Goal: Use online tool/utility: Utilize a website feature to perform a specific function

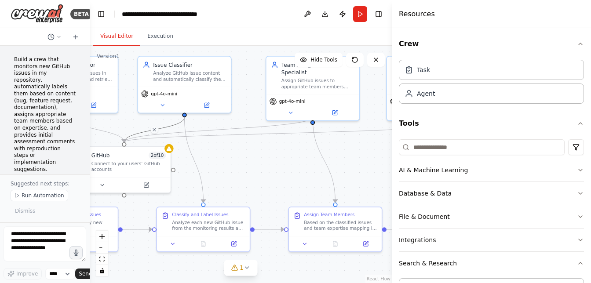
scroll to position [935, 0]
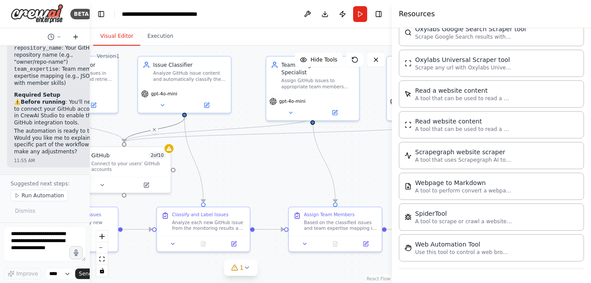
click at [76, 37] on icon at bounding box center [75, 36] width 7 height 7
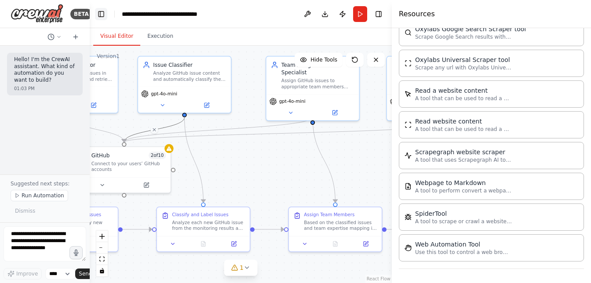
click at [101, 12] on button "Toggle Left Sidebar" at bounding box center [101, 14] width 12 height 12
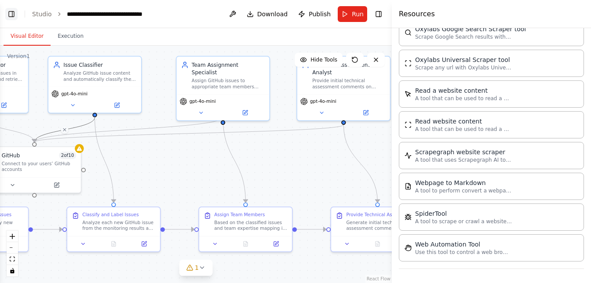
click at [13, 12] on button "Toggle Left Sidebar" at bounding box center [11, 14] width 12 height 12
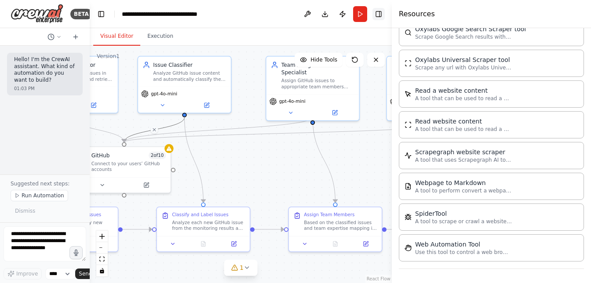
click at [380, 14] on button "Toggle Right Sidebar" at bounding box center [378, 14] width 12 height 12
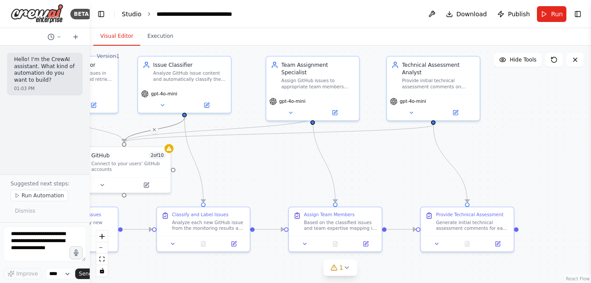
click at [133, 16] on link "Studio" at bounding box center [132, 14] width 20 height 7
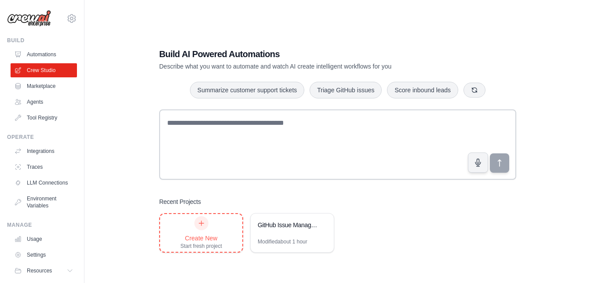
click at [204, 221] on icon at bounding box center [201, 223] width 7 height 7
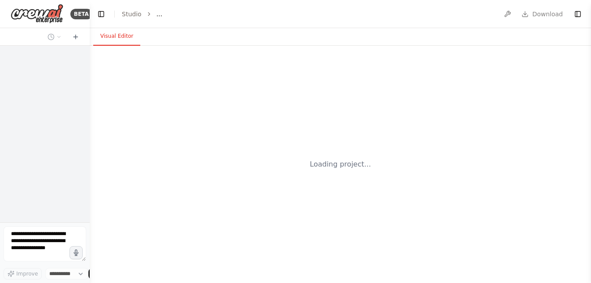
select select "****"
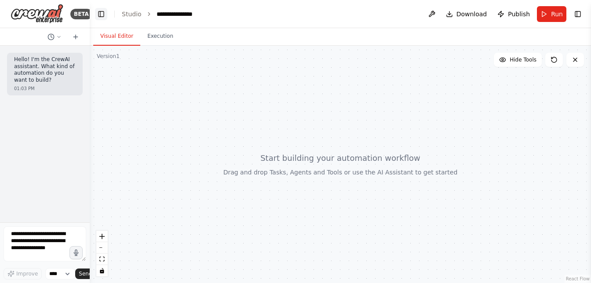
click at [99, 16] on button "Toggle Left Sidebar" at bounding box center [101, 14] width 12 height 12
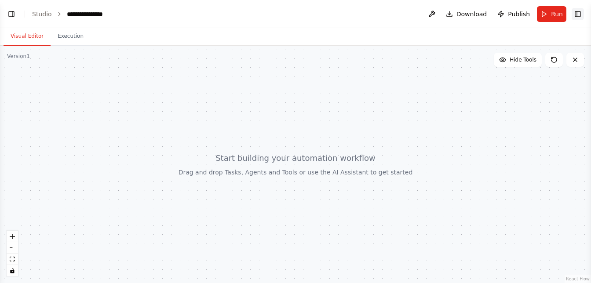
click at [573, 13] on button "Toggle Right Sidebar" at bounding box center [577, 14] width 12 height 12
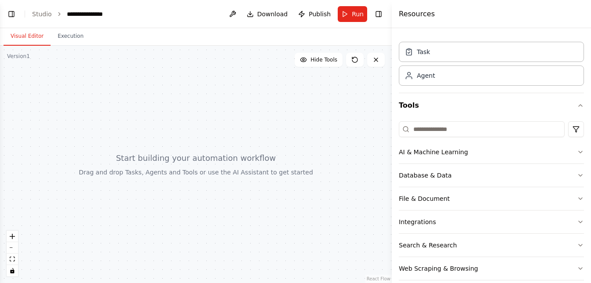
scroll to position [29, 0]
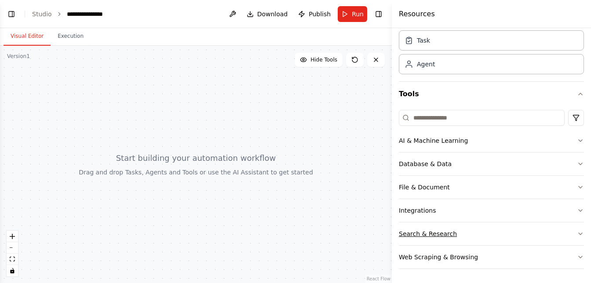
click at [500, 236] on button "Search & Research" at bounding box center [491, 233] width 185 height 23
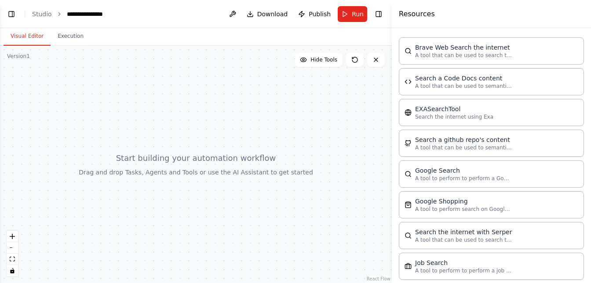
scroll to position [246, 0]
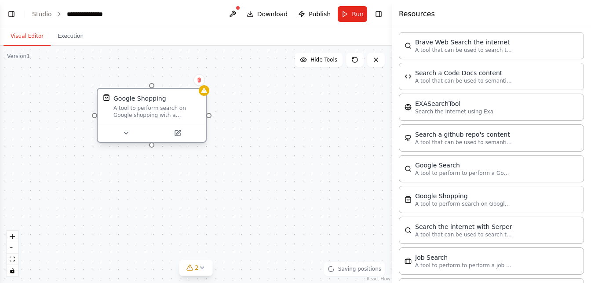
drag, startPoint x: 239, startPoint y: 145, endPoint x: 167, endPoint y: 123, distance: 75.5
click at [167, 123] on div "Google Shopping A tool to perform search on Google shopping with a search_query." at bounding box center [152, 106] width 108 height 35
click at [127, 133] on icon at bounding box center [126, 133] width 7 height 7
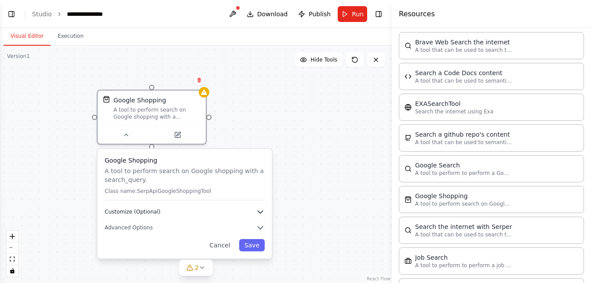
click at [260, 214] on icon "button" at bounding box center [260, 211] width 9 height 9
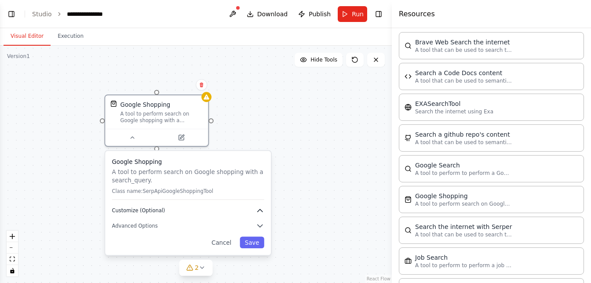
click at [259, 210] on icon "button" at bounding box center [259, 210] width 5 height 3
click at [173, 209] on button "Customize (Optional)" at bounding box center [188, 211] width 152 height 8
click at [258, 231] on div "Google Shopping A tool to perform search on Google shopping with a search_query…" at bounding box center [187, 203] width 165 height 104
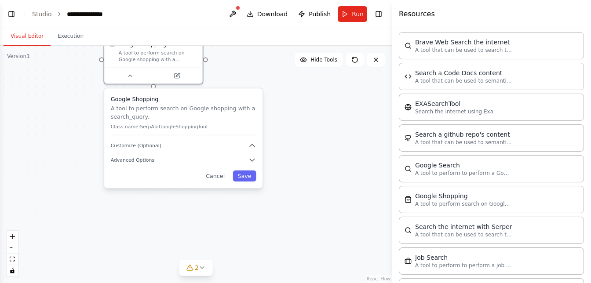
drag, startPoint x: 341, startPoint y: 188, endPoint x: 334, endPoint y: 122, distance: 65.8
click at [334, 122] on div "Google Shopping A tool to perform search on Google shopping with a search_query…" at bounding box center [195, 164] width 391 height 237
click at [167, 161] on button "Advanced Options" at bounding box center [183, 160] width 145 height 8
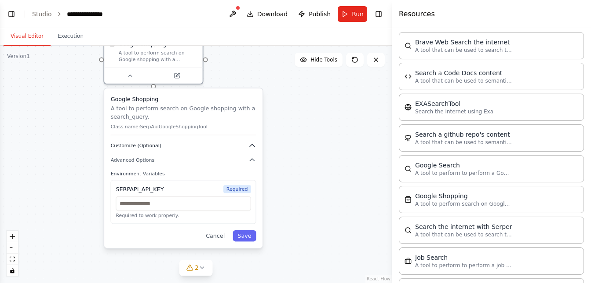
click at [147, 148] on span "Customize (Optional)" at bounding box center [136, 145] width 51 height 7
click at [147, 145] on span "Customize (Optional)" at bounding box center [136, 145] width 51 height 7
click at [244, 237] on button "Save" at bounding box center [243, 235] width 23 height 11
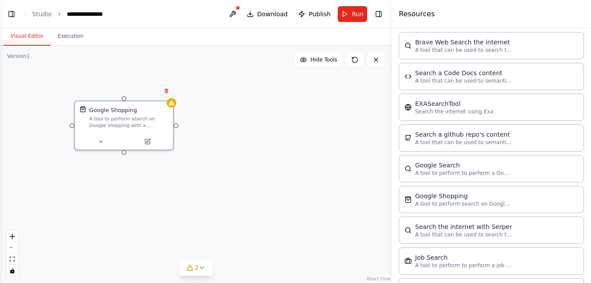
drag, startPoint x: 134, startPoint y: 115, endPoint x: 105, endPoint y: 181, distance: 72.2
click at [105, 181] on div "Google Shopping A tool to perform search on Google shopping with a search_query." at bounding box center [195, 164] width 391 height 237
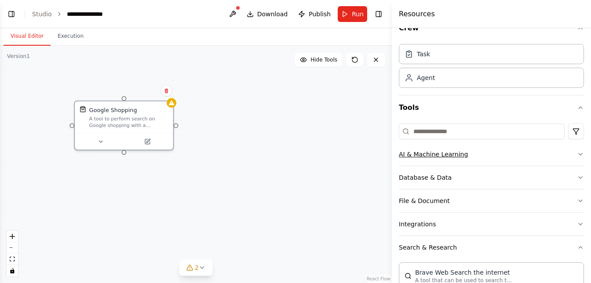
scroll to position [0, 0]
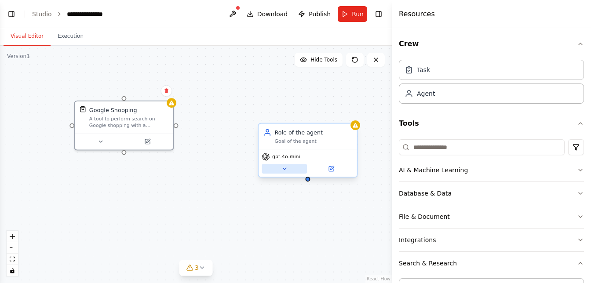
click at [283, 170] on icon at bounding box center [284, 169] width 7 height 7
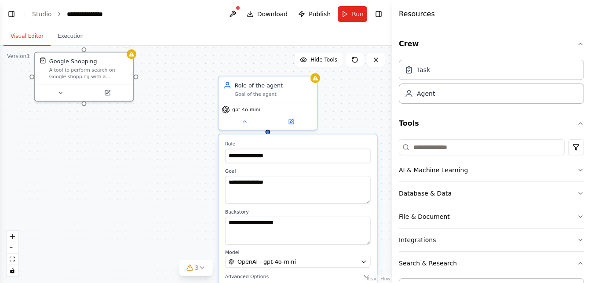
drag, startPoint x: 226, startPoint y: 174, endPoint x: 186, endPoint y: 126, distance: 63.1
click at [186, 126] on div "**********" at bounding box center [195, 164] width 391 height 237
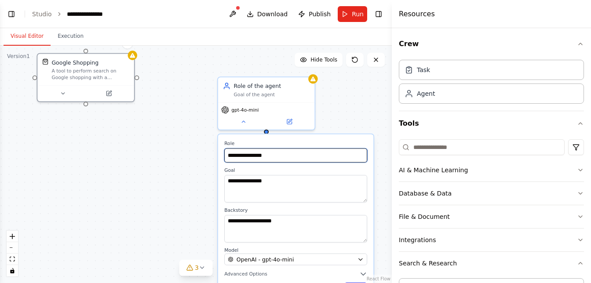
click at [279, 157] on input "**********" at bounding box center [295, 156] width 143 height 14
drag, startPoint x: 282, startPoint y: 157, endPoint x: 177, endPoint y: 149, distance: 105.8
click at [177, 149] on div "**********" at bounding box center [195, 164] width 391 height 237
drag, startPoint x: 279, startPoint y: 157, endPoint x: 213, endPoint y: 152, distance: 66.1
click at [213, 152] on div "**********" at bounding box center [195, 164] width 391 height 237
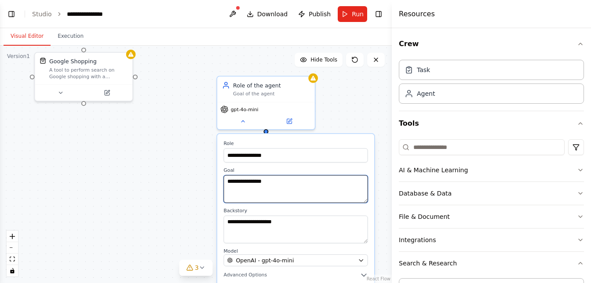
drag, startPoint x: 283, startPoint y: 183, endPoint x: 222, endPoint y: 178, distance: 61.3
click at [222, 178] on div "**********" at bounding box center [295, 217] width 157 height 167
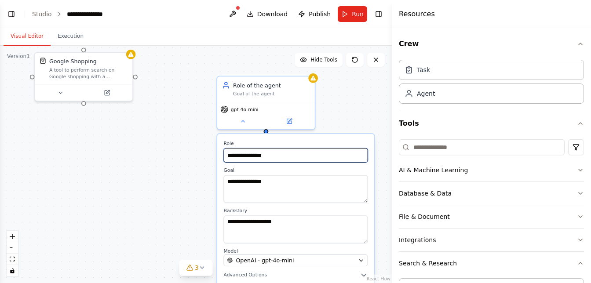
drag, startPoint x: 271, startPoint y: 155, endPoint x: 220, endPoint y: 154, distance: 50.5
click at [220, 154] on div "**********" at bounding box center [295, 217] width 157 height 167
type input "*"
type input "**********"
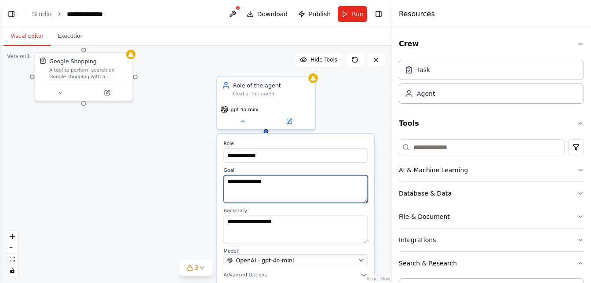
click at [288, 184] on textarea "**********" at bounding box center [295, 189] width 144 height 28
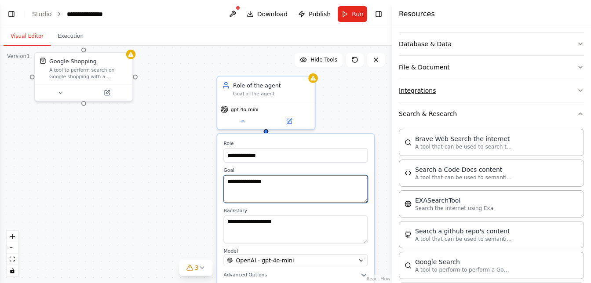
scroll to position [160, 0]
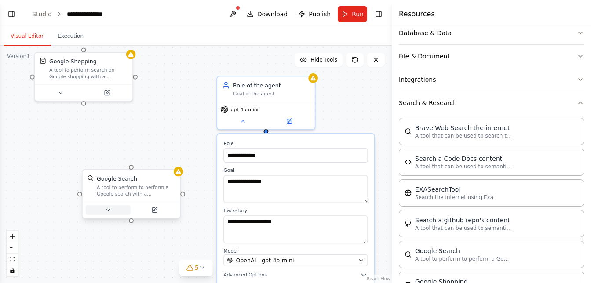
click at [108, 210] on icon at bounding box center [107, 210] width 3 height 2
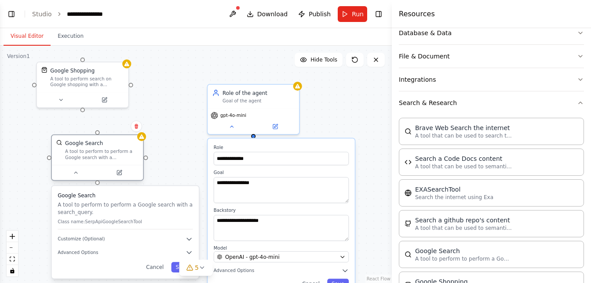
drag, startPoint x: 110, startPoint y: 196, endPoint x: 82, endPoint y: 156, distance: 48.9
click at [82, 156] on div "A tool to perform to perform a Google search with a search_query." at bounding box center [101, 155] width 73 height 12
click at [92, 251] on span "Advanced Options" at bounding box center [78, 253] width 40 height 6
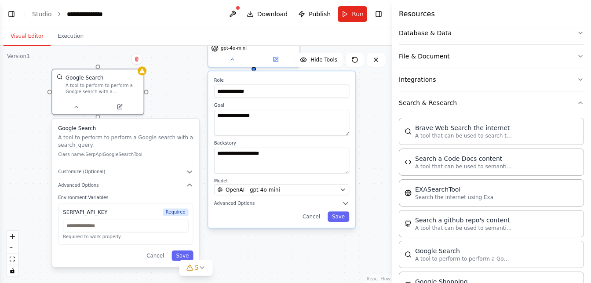
drag, startPoint x: 40, startPoint y: 234, endPoint x: 40, endPoint y: 167, distance: 67.2
click at [40, 167] on div "**********" at bounding box center [195, 164] width 391 height 237
click at [149, 254] on button "Cancel" at bounding box center [155, 255] width 26 height 11
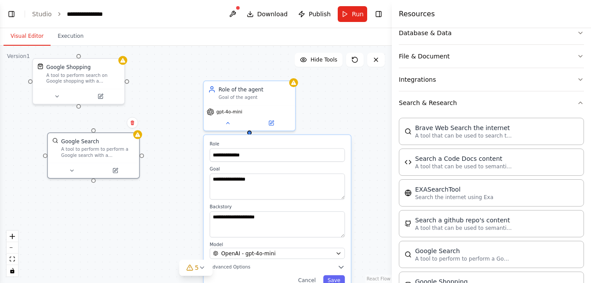
drag, startPoint x: 107, startPoint y: 178, endPoint x: 103, endPoint y: 241, distance: 63.9
click at [103, 241] on div "**********" at bounding box center [195, 164] width 391 height 237
click at [236, 185] on textarea "**********" at bounding box center [277, 187] width 135 height 26
drag, startPoint x: 267, startPoint y: 181, endPoint x: 199, endPoint y: 175, distance: 68.3
click at [199, 175] on div "**********" at bounding box center [195, 164] width 391 height 237
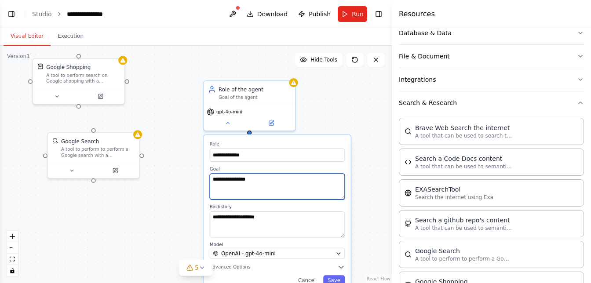
drag, startPoint x: 259, startPoint y: 180, endPoint x: 213, endPoint y: 178, distance: 46.6
click at [213, 178] on textarea "**********" at bounding box center [277, 187] width 135 height 26
type textarea "**********"
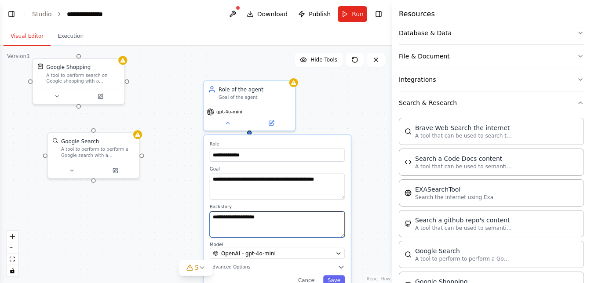
click at [265, 220] on textarea "**********" at bounding box center [277, 224] width 135 height 26
drag, startPoint x: 311, startPoint y: 215, endPoint x: 154, endPoint y: 214, distance: 156.4
click at [154, 214] on div "**********" at bounding box center [195, 164] width 391 height 237
drag, startPoint x: 294, startPoint y: 221, endPoint x: 211, endPoint y: 217, distance: 83.1
click at [211, 217] on textarea "**********" at bounding box center [277, 224] width 135 height 26
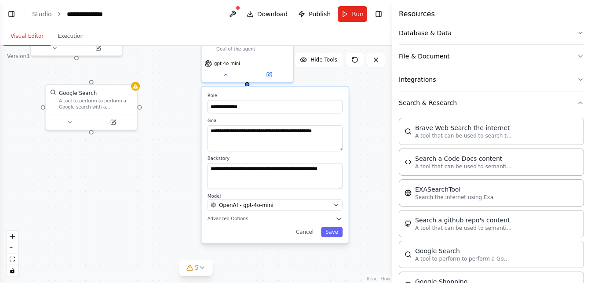
drag, startPoint x: 368, startPoint y: 188, endPoint x: 366, endPoint y: 140, distance: 48.4
click at [366, 140] on div "**********" at bounding box center [195, 164] width 391 height 237
click at [267, 179] on textarea "**********" at bounding box center [274, 176] width 135 height 26
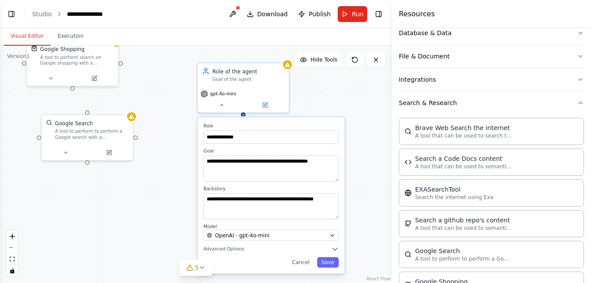
drag, startPoint x: 364, startPoint y: 149, endPoint x: 360, endPoint y: 179, distance: 30.6
click at [360, 179] on div "**********" at bounding box center [195, 164] width 391 height 237
click at [322, 211] on textarea "**********" at bounding box center [270, 206] width 135 height 26
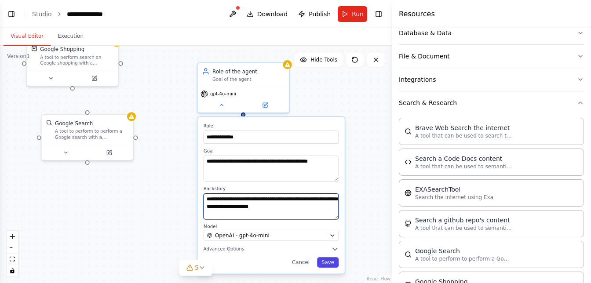
type textarea "**********"
click at [332, 264] on button "Save" at bounding box center [328, 262] width 22 height 11
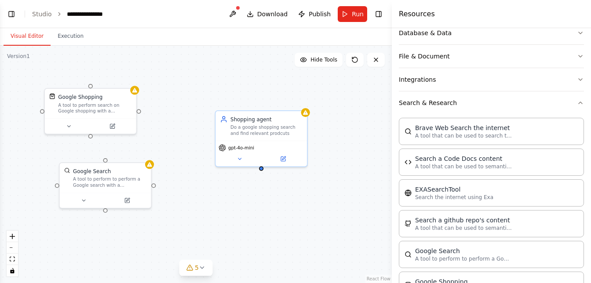
drag, startPoint x: 147, startPoint y: 168, endPoint x: 165, endPoint y: 216, distance: 51.2
click at [165, 216] on div "Google Shopping A tool to perform search on Google shopping with a search_query…" at bounding box center [195, 164] width 391 height 237
click at [239, 159] on icon at bounding box center [239, 158] width 6 height 6
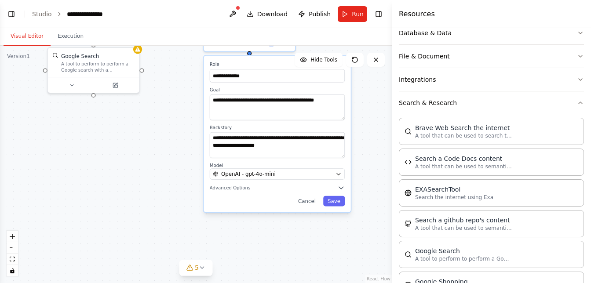
drag, startPoint x: 192, startPoint y: 195, endPoint x: 180, endPoint y: 80, distance: 115.7
click at [180, 80] on div "**********" at bounding box center [195, 164] width 391 height 237
click at [241, 192] on div "**********" at bounding box center [276, 134] width 147 height 156
click at [236, 187] on span "Advanced Options" at bounding box center [230, 188] width 40 height 6
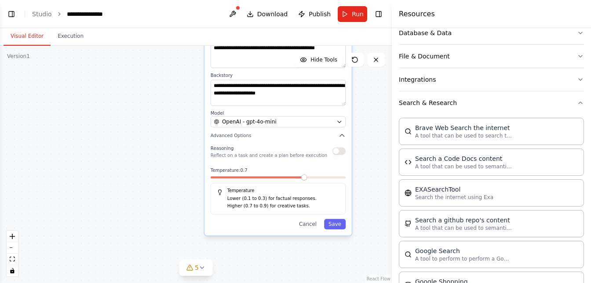
drag, startPoint x: 177, startPoint y: 204, endPoint x: 178, endPoint y: 152, distance: 52.3
click at [178, 152] on div "**********" at bounding box center [195, 164] width 391 height 237
click at [210, 180] on span at bounding box center [213, 177] width 6 height 6
click at [332, 230] on div "**********" at bounding box center [277, 120] width 147 height 232
click at [338, 225] on button "Save" at bounding box center [335, 224] width 22 height 11
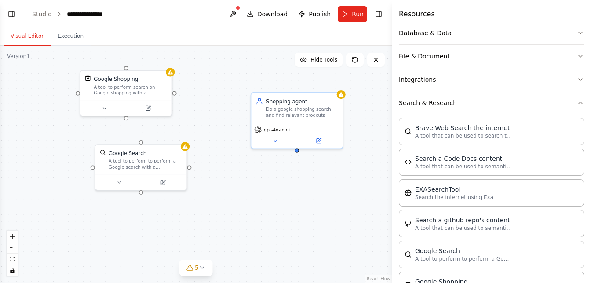
drag, startPoint x: 260, startPoint y: 133, endPoint x: 306, endPoint y: 283, distance: 156.5
click at [306, 283] on div "Google Shopping A tool to perform search on Google shopping with a search_query…" at bounding box center [195, 164] width 391 height 237
click at [166, 181] on button at bounding box center [162, 181] width 42 height 9
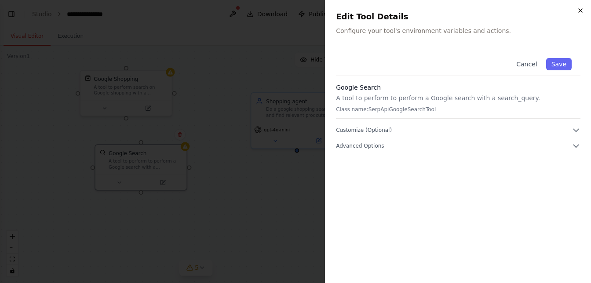
click at [578, 12] on icon "button" at bounding box center [580, 11] width 4 height 4
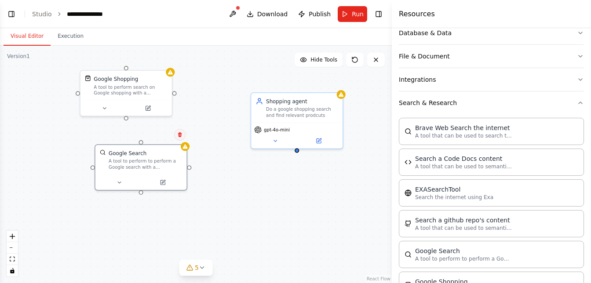
click at [180, 138] on button at bounding box center [179, 134] width 11 height 11
click at [154, 136] on button "Confirm" at bounding box center [154, 134] width 31 height 11
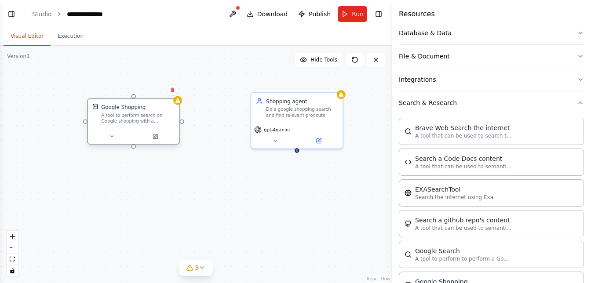
drag, startPoint x: 130, startPoint y: 88, endPoint x: 138, endPoint y: 117, distance: 29.6
click at [138, 117] on div "A tool to perform search on Google shopping with a search_query." at bounding box center [137, 118] width 73 height 12
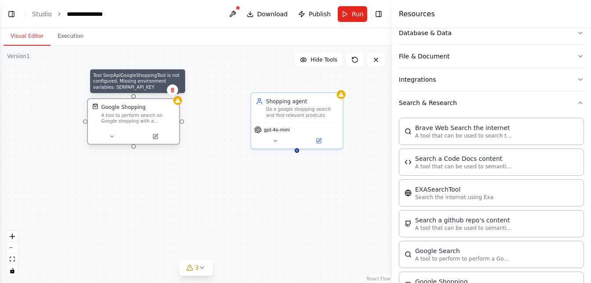
click at [178, 102] on icon at bounding box center [177, 100] width 5 height 4
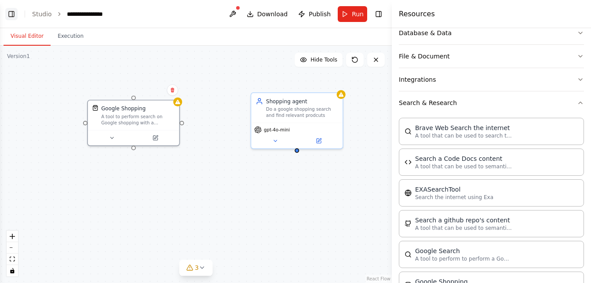
click at [14, 15] on button "Toggle Left Sidebar" at bounding box center [11, 14] width 12 height 12
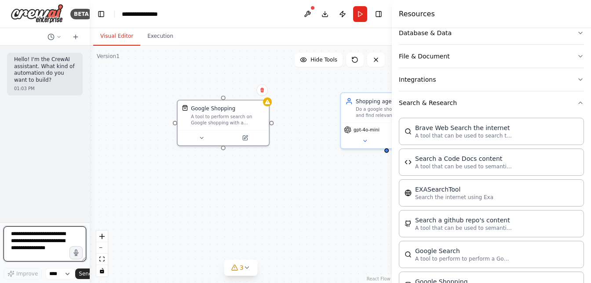
click at [54, 250] on textarea at bounding box center [45, 243] width 83 height 35
type textarea "**********"
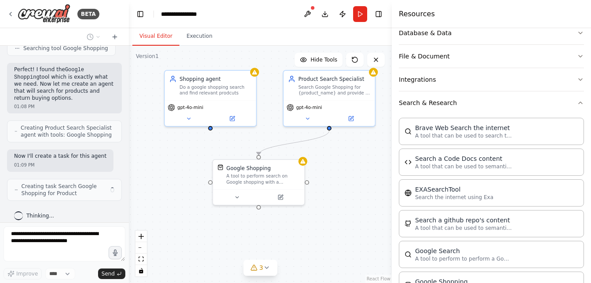
scroll to position [184, 0]
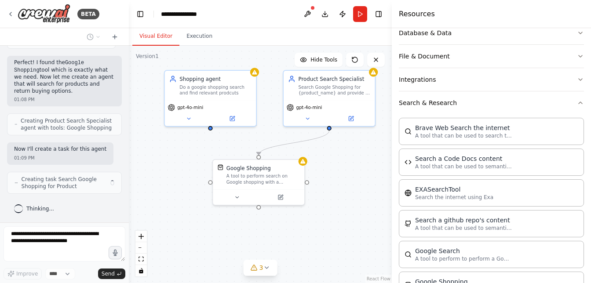
drag, startPoint x: 88, startPoint y: 158, endPoint x: 129, endPoint y: 161, distance: 40.9
click at [129, 161] on div "**********" at bounding box center [295, 141] width 591 height 283
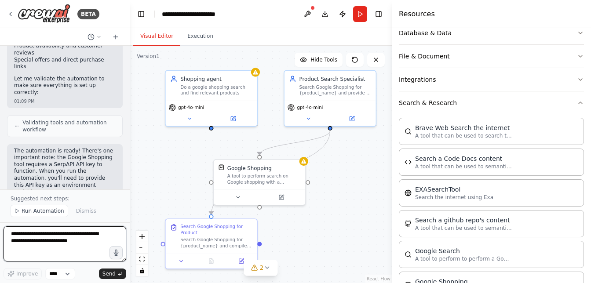
scroll to position [473, 0]
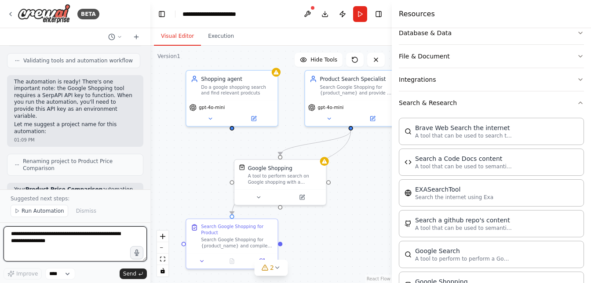
drag, startPoint x: 128, startPoint y: 137, endPoint x: 150, endPoint y: 136, distance: 22.4
click at [150, 136] on div "BETA Hello! I'm the CrewAI assistant. What kind of automation do you want to bu…" at bounding box center [295, 141] width 591 height 283
click at [383, 14] on button "Toggle Right Sidebar" at bounding box center [378, 14] width 12 height 12
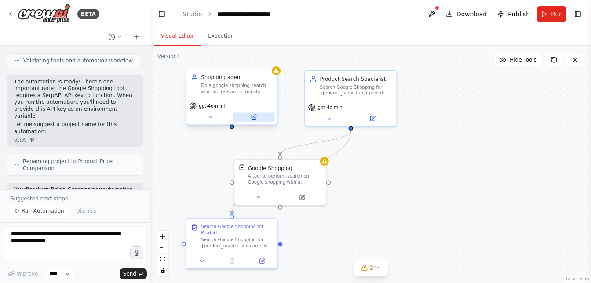
click at [239, 117] on button at bounding box center [253, 116] width 42 height 9
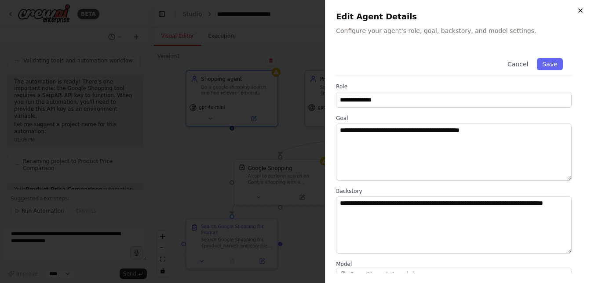
click at [581, 11] on icon "button" at bounding box center [579, 10] width 7 height 7
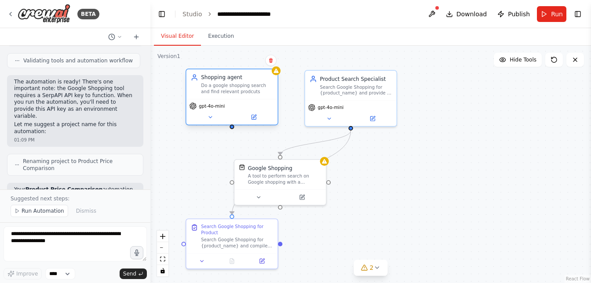
click at [269, 103] on div "gpt-4o-mini" at bounding box center [231, 105] width 85 height 7
click at [271, 62] on icon at bounding box center [271, 60] width 4 height 5
click at [246, 59] on button "Confirm" at bounding box center [245, 60] width 31 height 11
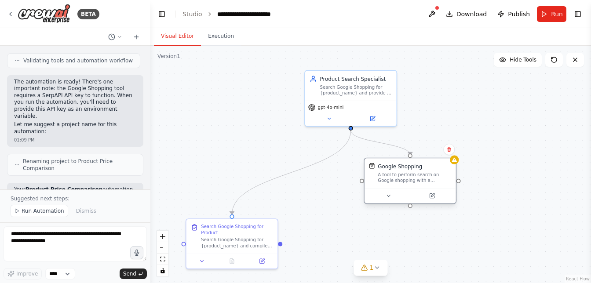
drag, startPoint x: 305, startPoint y: 177, endPoint x: 436, endPoint y: 179, distance: 131.0
click at [436, 179] on div "A tool to perform search on Google shopping with a search_query." at bounding box center [413, 178] width 73 height 12
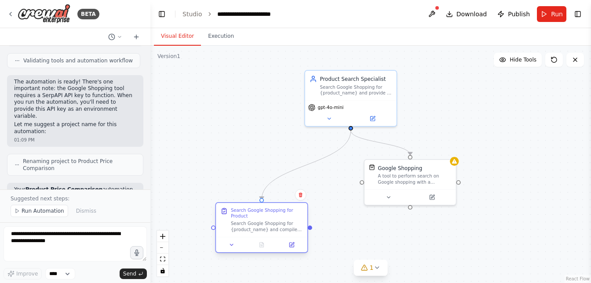
drag, startPoint x: 238, startPoint y: 241, endPoint x: 268, endPoint y: 225, distance: 33.4
click at [268, 225] on div "Search Google Shopping for {product_name} and compile a comprehensive list of a…" at bounding box center [267, 227] width 72 height 12
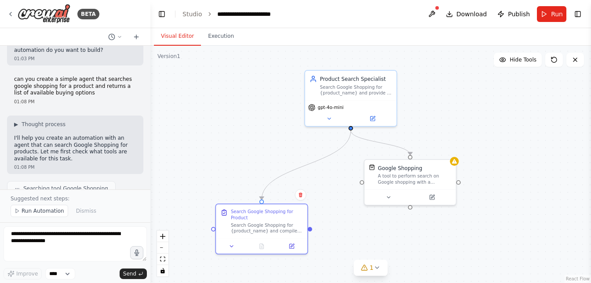
scroll to position [23, 0]
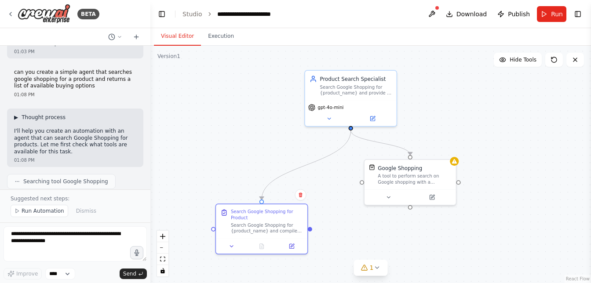
click at [14, 118] on span "▶" at bounding box center [16, 117] width 4 height 7
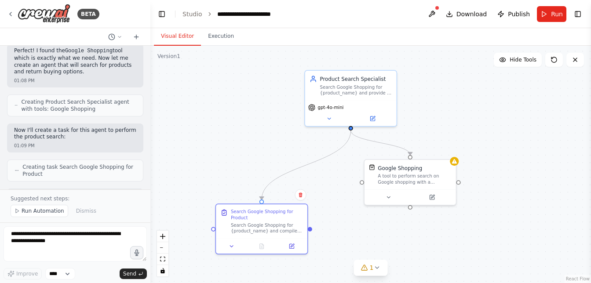
scroll to position [296, 0]
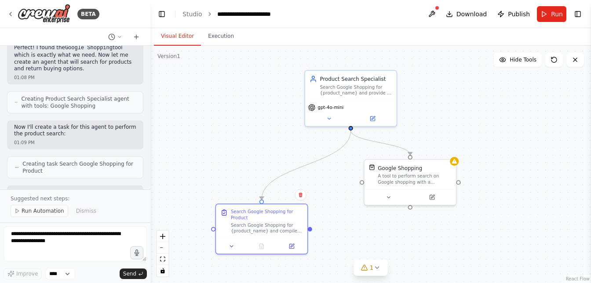
click at [14, 103] on icon at bounding box center [15, 102] width 3 height 5
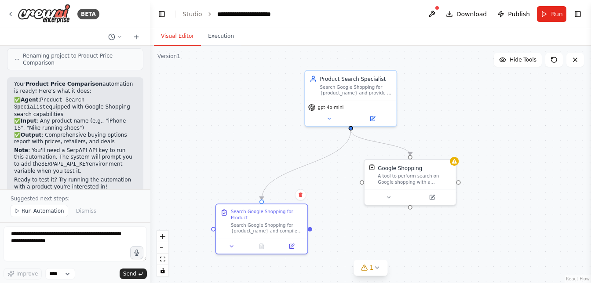
scroll to position [700, 0]
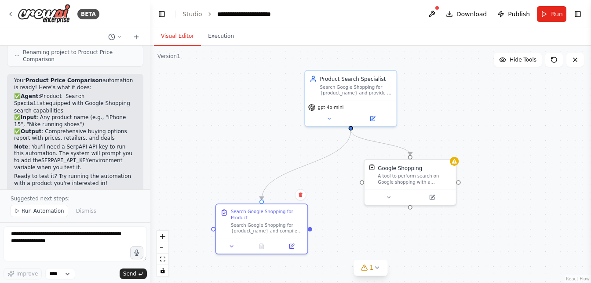
click at [56, 158] on code "SERPAPI_API_KEY" at bounding box center [64, 161] width 47 height 6
copy code "SERPAPI_API_KEY"
click at [324, 117] on button at bounding box center [329, 117] width 42 height 9
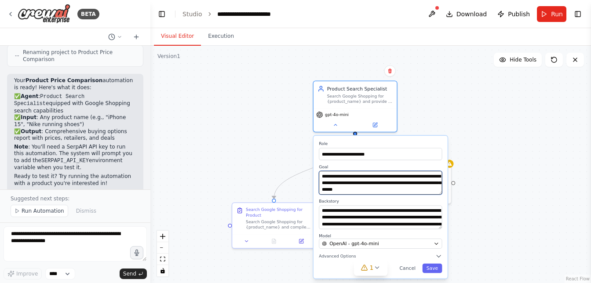
click at [420, 188] on textarea "**********" at bounding box center [380, 183] width 123 height 24
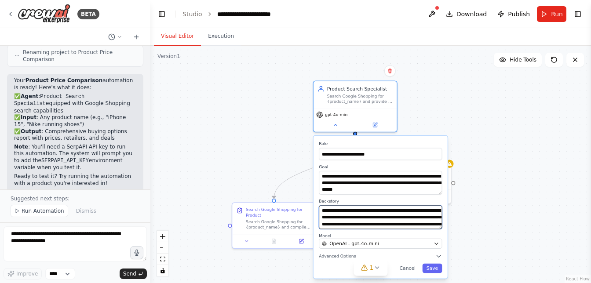
click at [399, 218] on textarea "**********" at bounding box center [380, 217] width 123 height 24
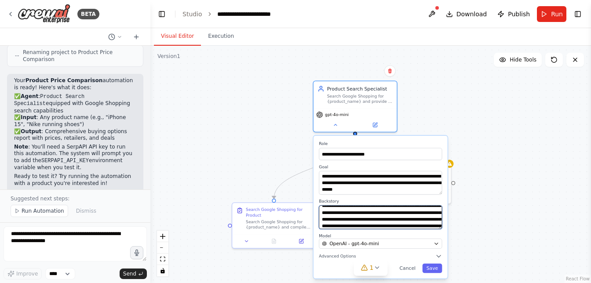
scroll to position [26, 0]
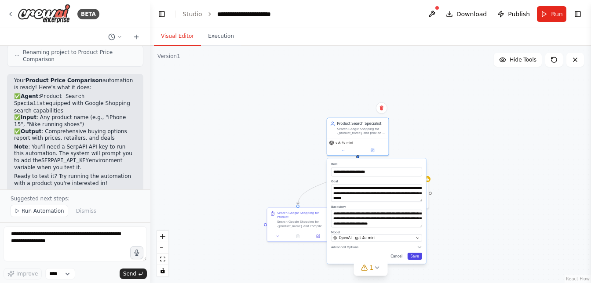
click at [417, 256] on button "Save" at bounding box center [414, 256] width 14 height 7
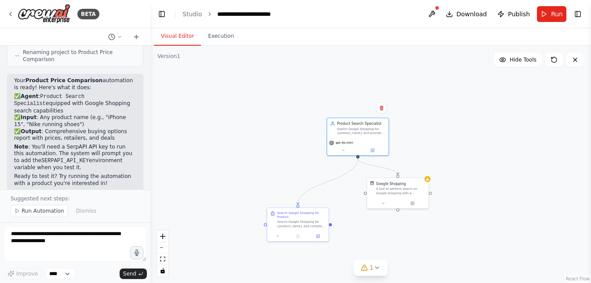
click at [458, 226] on div ".deletable-edge-delete-btn { width: 20px; height: 20px; border: 0px solid #ffff…" at bounding box center [370, 164] width 440 height 237
click at [306, 222] on div "Search Google Shopping for {product_name} and compile a comprehensive list of a…" at bounding box center [301, 223] width 48 height 8
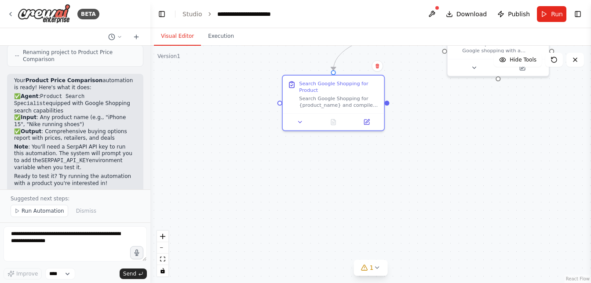
drag, startPoint x: 337, startPoint y: 227, endPoint x: 408, endPoint y: 104, distance: 142.0
click at [408, 104] on div ".deletable-edge-delete-btn { width: 20px; height: 20px; border: 0px solid #ffff…" at bounding box center [370, 164] width 440 height 237
click at [300, 121] on icon at bounding box center [299, 121] width 3 height 2
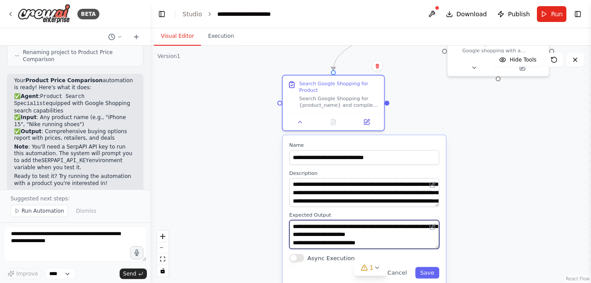
click at [355, 236] on textarea "**********" at bounding box center [364, 234] width 150 height 29
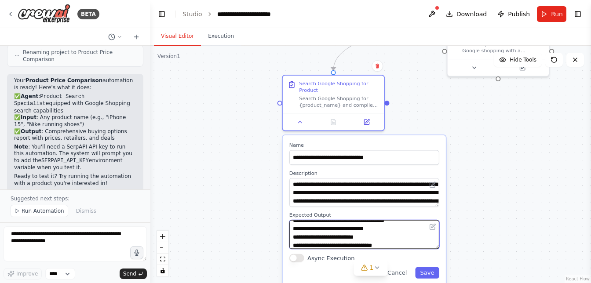
scroll to position [53, 0]
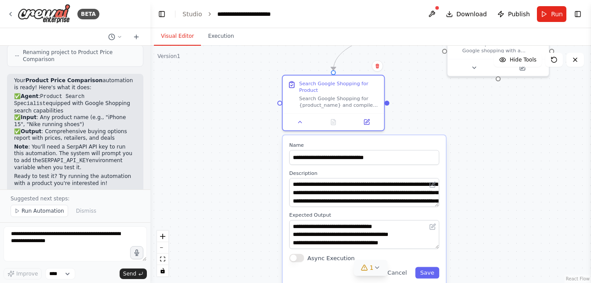
click at [378, 268] on icon at bounding box center [376, 267] width 7 height 7
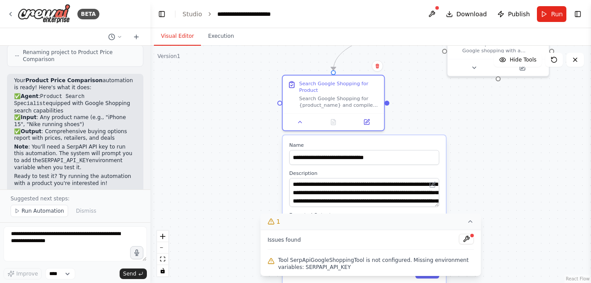
click at [493, 200] on div ".deletable-edge-delete-btn { width: 20px; height: 20px; border: 0px solid #ffff…" at bounding box center [370, 164] width 440 height 237
click at [475, 220] on button "1" at bounding box center [371, 222] width 220 height 16
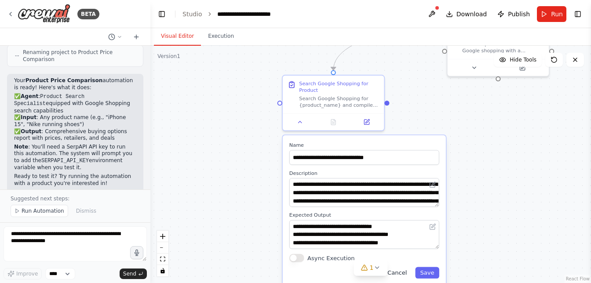
click at [400, 273] on button "Cancel" at bounding box center [396, 272] width 29 height 11
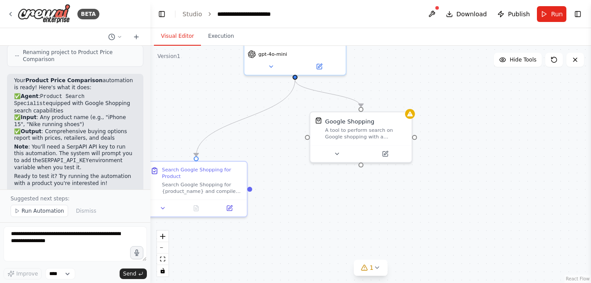
drag, startPoint x: 413, startPoint y: 110, endPoint x: 275, endPoint y: 196, distance: 161.9
click at [275, 196] on div ".deletable-edge-delete-btn { width: 20px; height: 20px; border: 0px solid #ffff…" at bounding box center [370, 164] width 440 height 237
click at [337, 153] on icon at bounding box center [336, 152] width 7 height 7
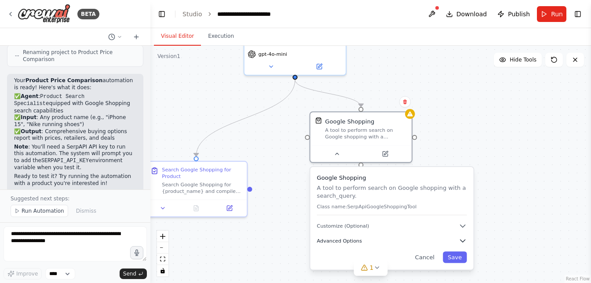
click at [460, 243] on icon "button" at bounding box center [462, 240] width 8 height 8
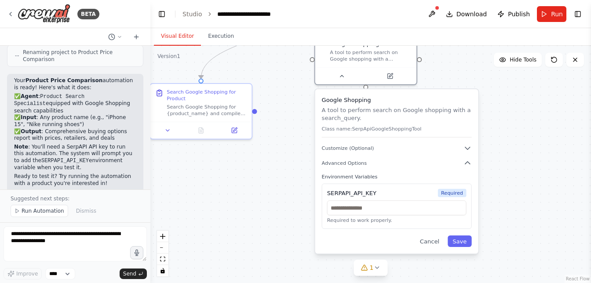
drag, startPoint x: 499, startPoint y: 215, endPoint x: 504, endPoint y: 138, distance: 77.9
click at [504, 138] on div ".deletable-edge-delete-btn { width: 20px; height: 20px; border: 0px solid #ffff…" at bounding box center [370, 164] width 440 height 237
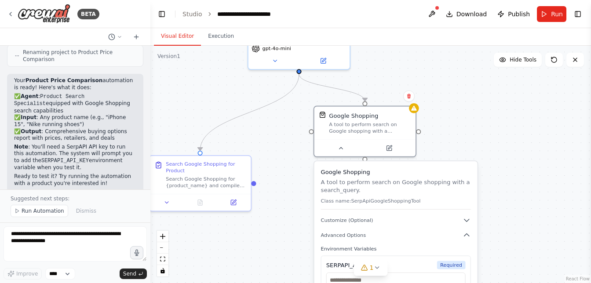
drag, startPoint x: 504, startPoint y: 138, endPoint x: 503, endPoint y: 210, distance: 72.1
click at [503, 210] on div ".deletable-edge-delete-btn { width: 20px; height: 20px; border: 0px solid #ffff…" at bounding box center [370, 164] width 440 height 237
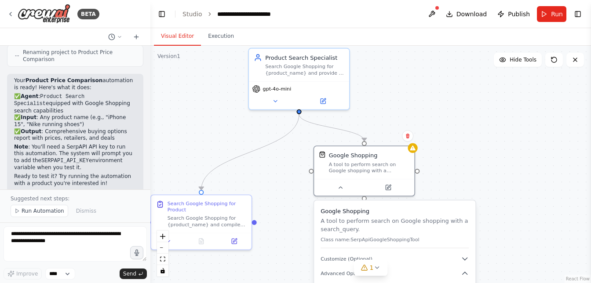
drag, startPoint x: 494, startPoint y: 139, endPoint x: 492, endPoint y: 178, distance: 38.7
click at [492, 178] on div ".deletable-edge-delete-btn { width: 20px; height: 20px; border: 0px solid #ffff…" at bounding box center [370, 164] width 440 height 237
click at [407, 136] on icon at bounding box center [408, 136] width 4 height 5
click at [382, 135] on button "Confirm" at bounding box center [383, 136] width 31 height 11
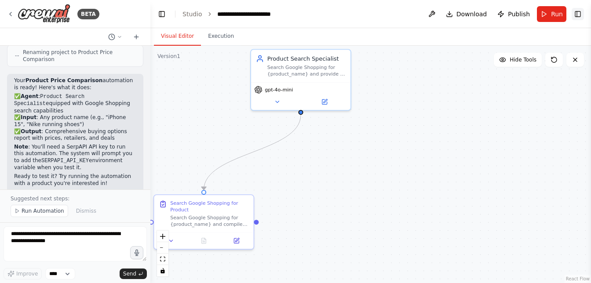
click at [576, 16] on button "Toggle Right Sidebar" at bounding box center [577, 14] width 12 height 12
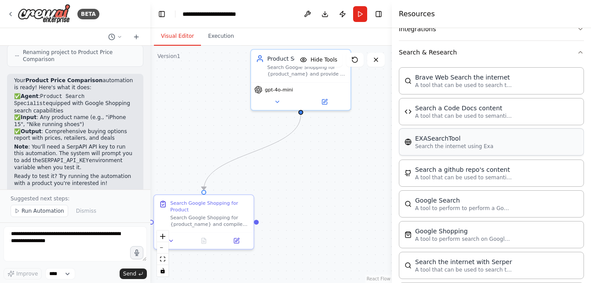
scroll to position [215, 0]
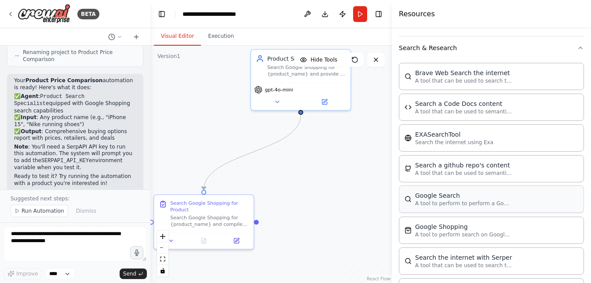
click at [472, 198] on div "Google Search" at bounding box center [463, 195] width 97 height 9
click at [373, 14] on button "Toggle Right Sidebar" at bounding box center [378, 14] width 12 height 12
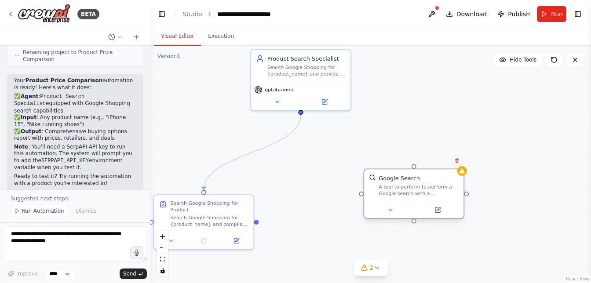
drag, startPoint x: 381, startPoint y: 221, endPoint x: 410, endPoint y: 200, distance: 36.1
click at [410, 200] on div "Google Search A tool to perform to perform a Google search with a search_query." at bounding box center [413, 185] width 99 height 33
click at [388, 208] on icon at bounding box center [390, 210] width 7 height 7
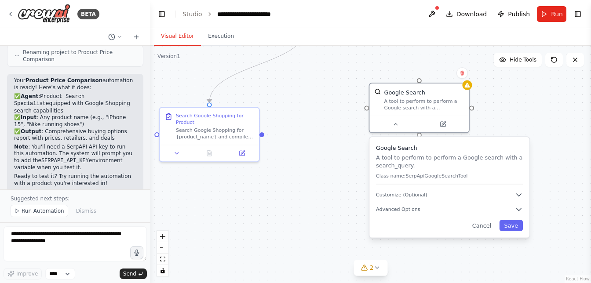
drag, startPoint x: 533, startPoint y: 205, endPoint x: 538, endPoint y: 114, distance: 91.1
click at [538, 114] on div ".deletable-edge-delete-btn { width: 20px; height: 20px; border: 0px solid #ffff…" at bounding box center [370, 164] width 440 height 237
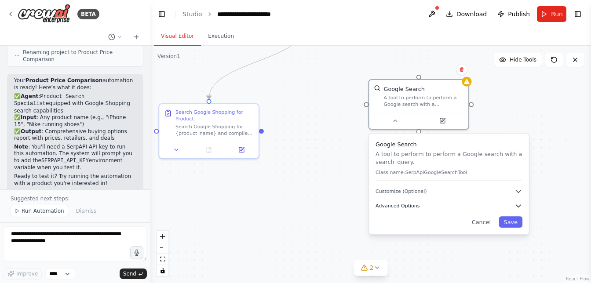
click at [407, 205] on span "Advanced Options" at bounding box center [397, 206] width 44 height 7
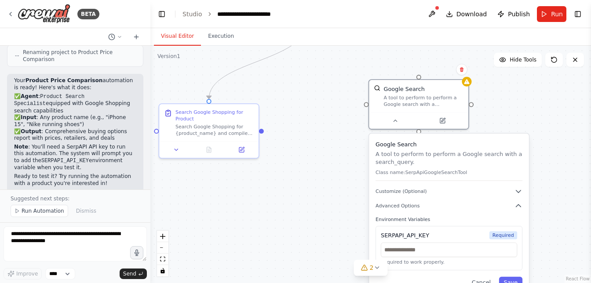
click at [549, 161] on div ".deletable-edge-delete-btn { width: 20px; height: 20px; border: 0px solid #ffff…" at bounding box center [370, 164] width 440 height 237
click at [325, 154] on div ".deletable-edge-delete-btn { width: 20px; height: 20px; border: 0px solid #ffff…" at bounding box center [370, 164] width 440 height 237
click at [471, 15] on span "Download" at bounding box center [471, 14] width 31 height 9
